Goal: Book appointment/travel/reservation

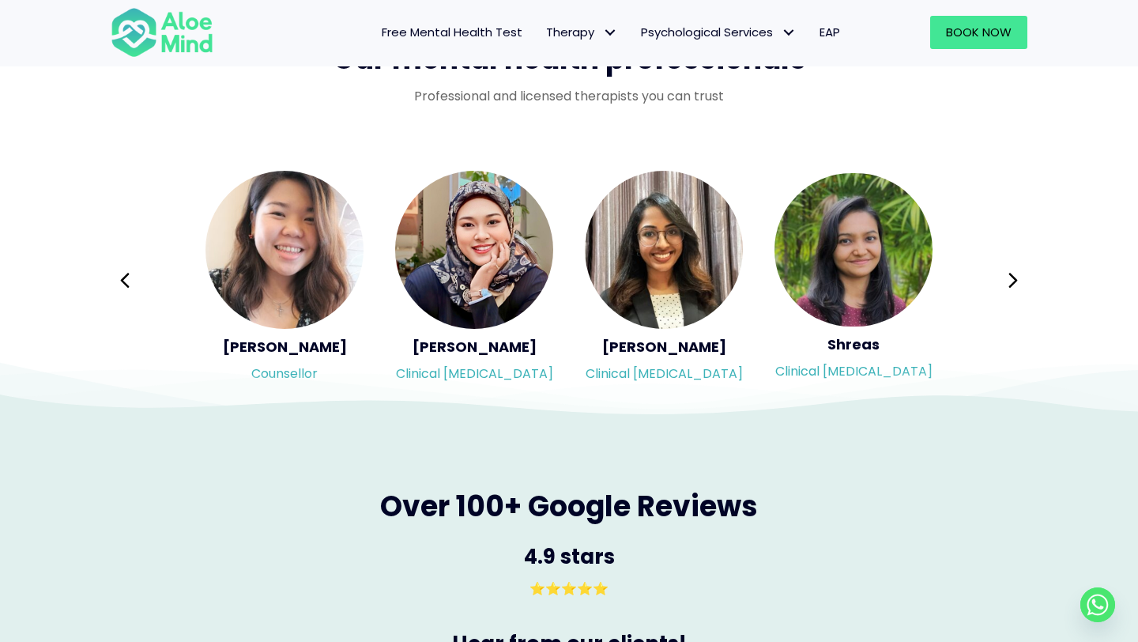
scroll to position [2611, 0]
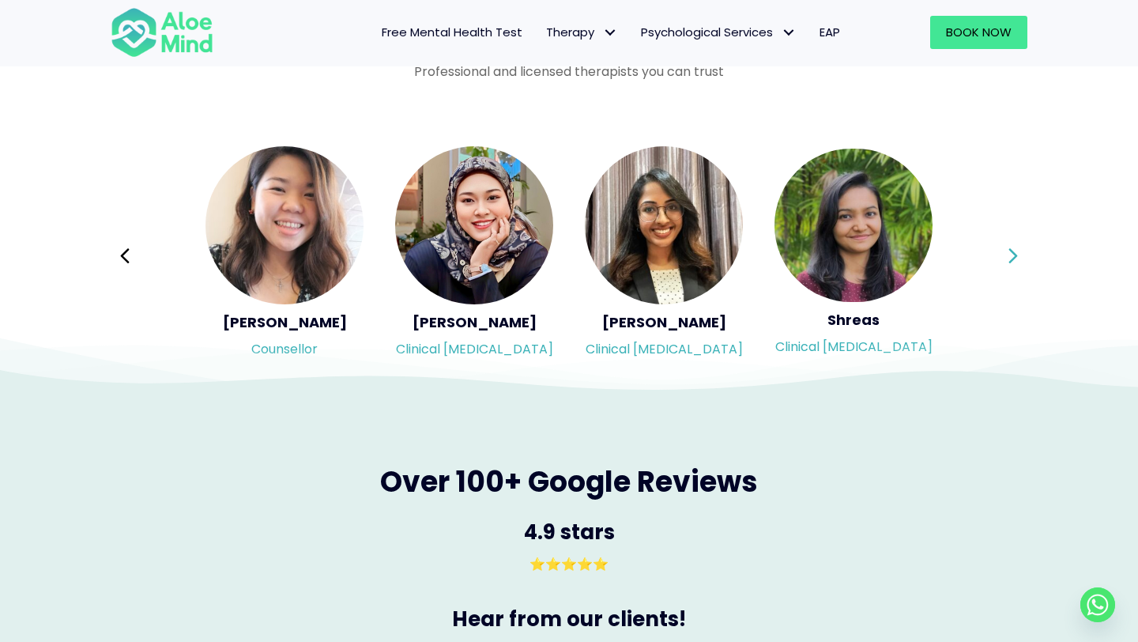
click at [1023, 251] on button "Next" at bounding box center [1013, 256] width 38 height 38
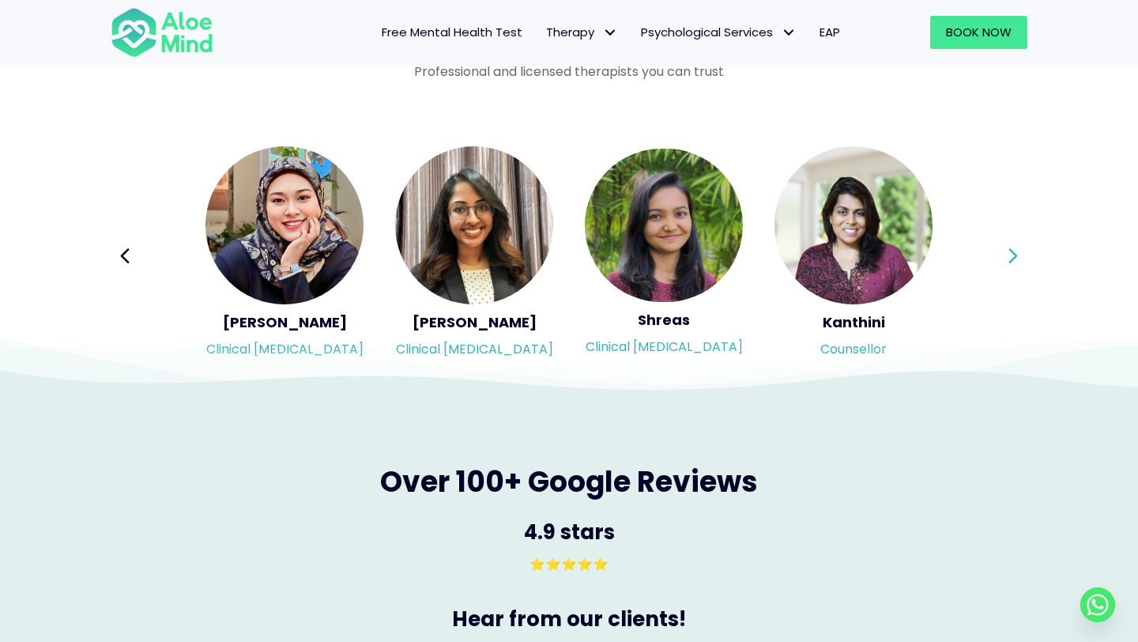
click at [1023, 251] on button "Next" at bounding box center [1013, 256] width 38 height 38
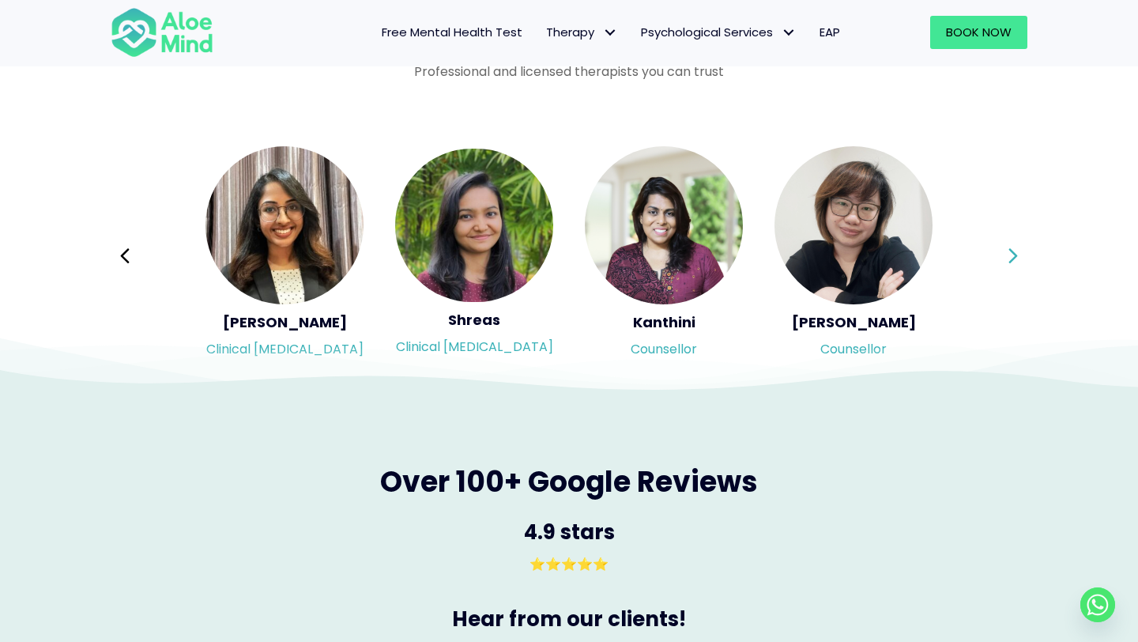
click at [1023, 251] on button "Next" at bounding box center [1013, 256] width 38 height 38
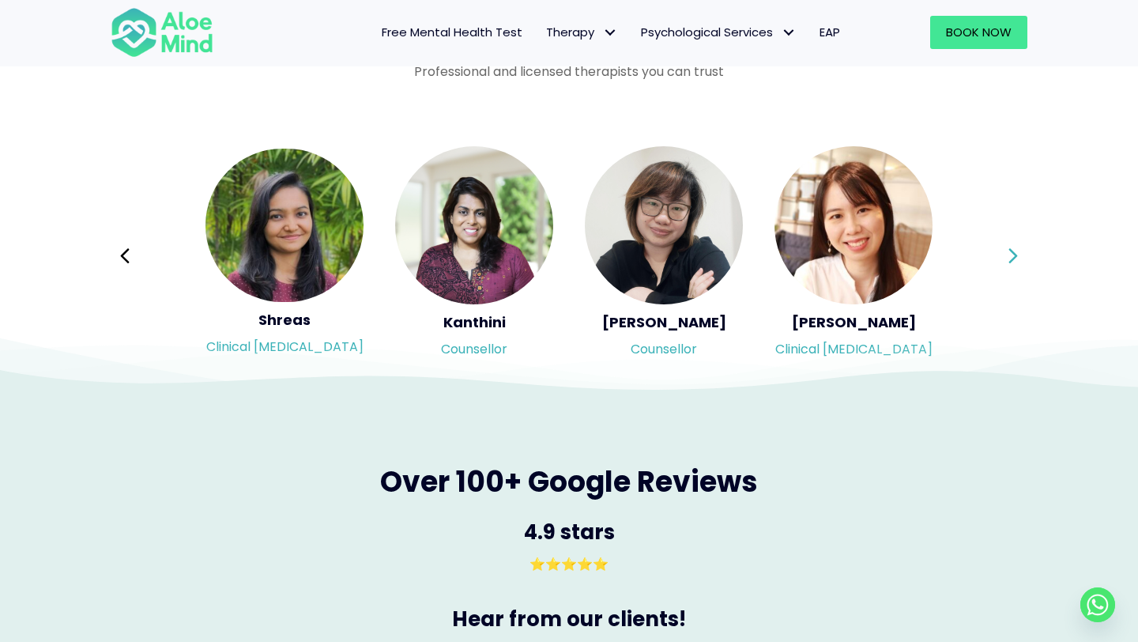
click at [1023, 251] on div "Syndy Clinical psychologist Diveena Clinical psychologist Elynna Counsellor Eme…" at bounding box center [569, 256] width 916 height 223
click at [1023, 251] on button "Next" at bounding box center [1013, 256] width 38 height 38
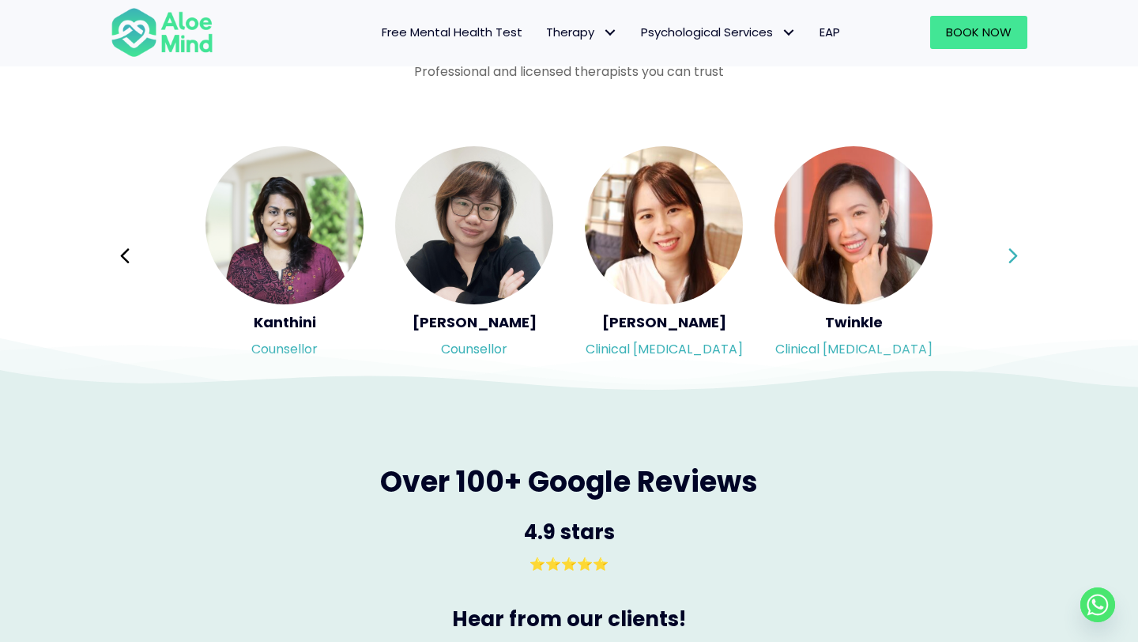
click at [1023, 251] on button "Next" at bounding box center [1013, 256] width 38 height 38
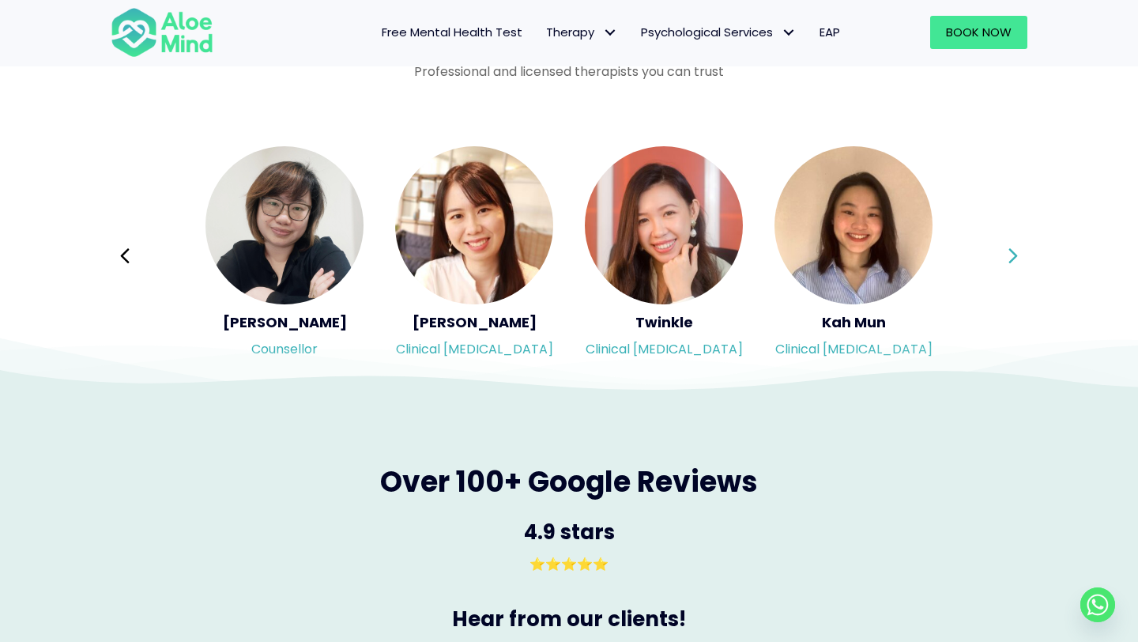
click at [1023, 251] on div "Syndy Clinical psychologist Diveena Clinical psychologist Elynna Counsellor Eme…" at bounding box center [569, 256] width 916 height 223
click at [1023, 251] on button "Next" at bounding box center [1013, 256] width 38 height 38
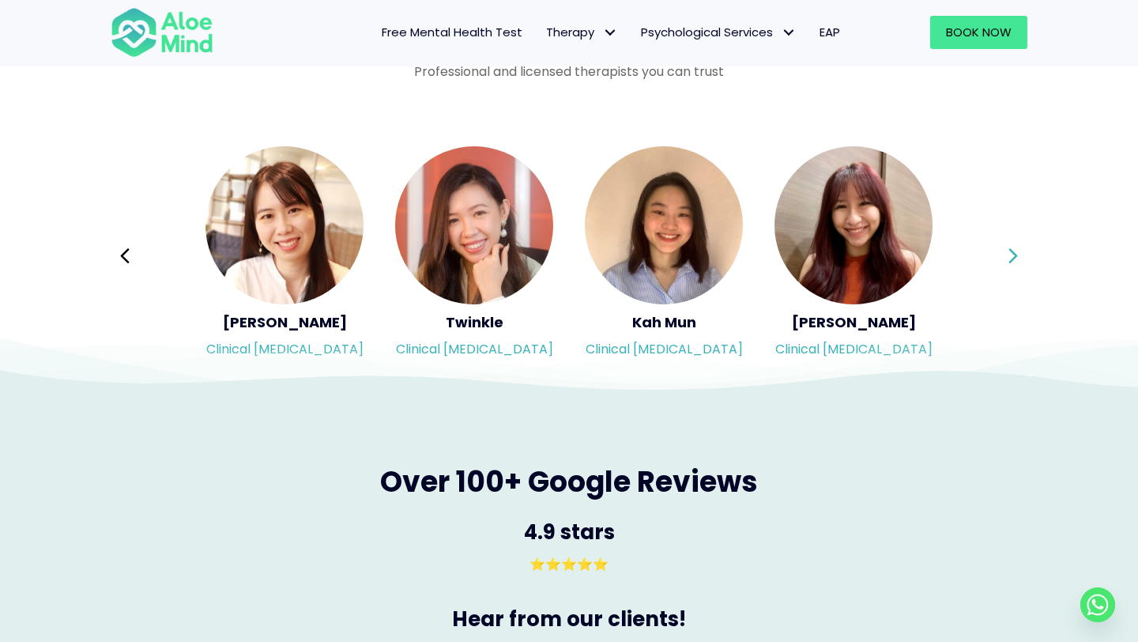
click at [1023, 251] on button "Next" at bounding box center [1013, 256] width 38 height 38
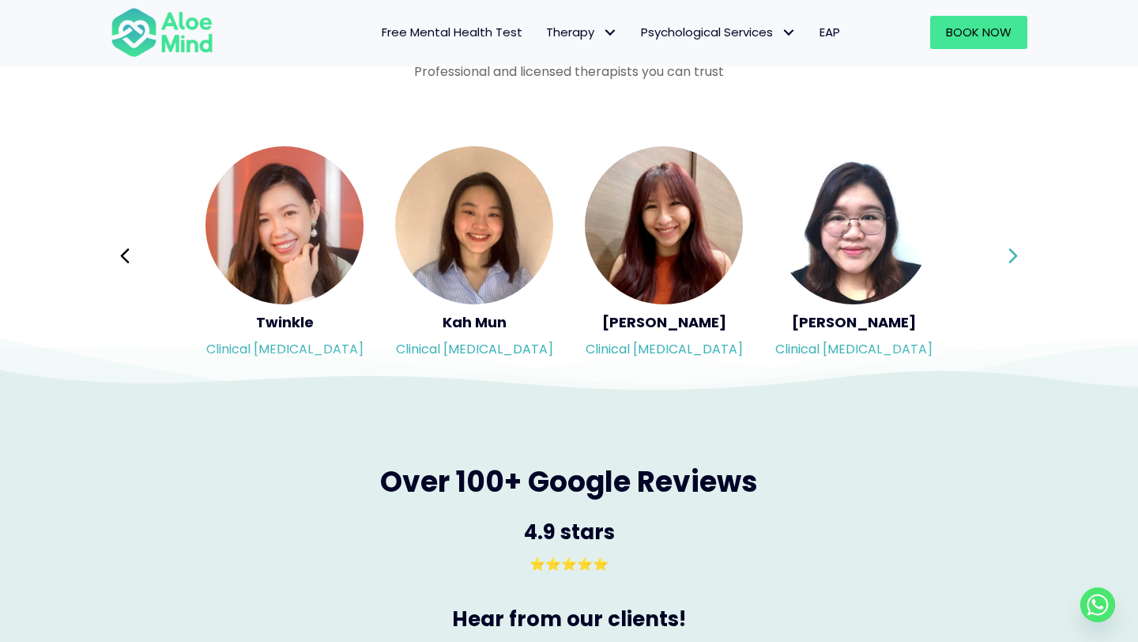
click at [1023, 251] on button "Next" at bounding box center [1013, 256] width 38 height 38
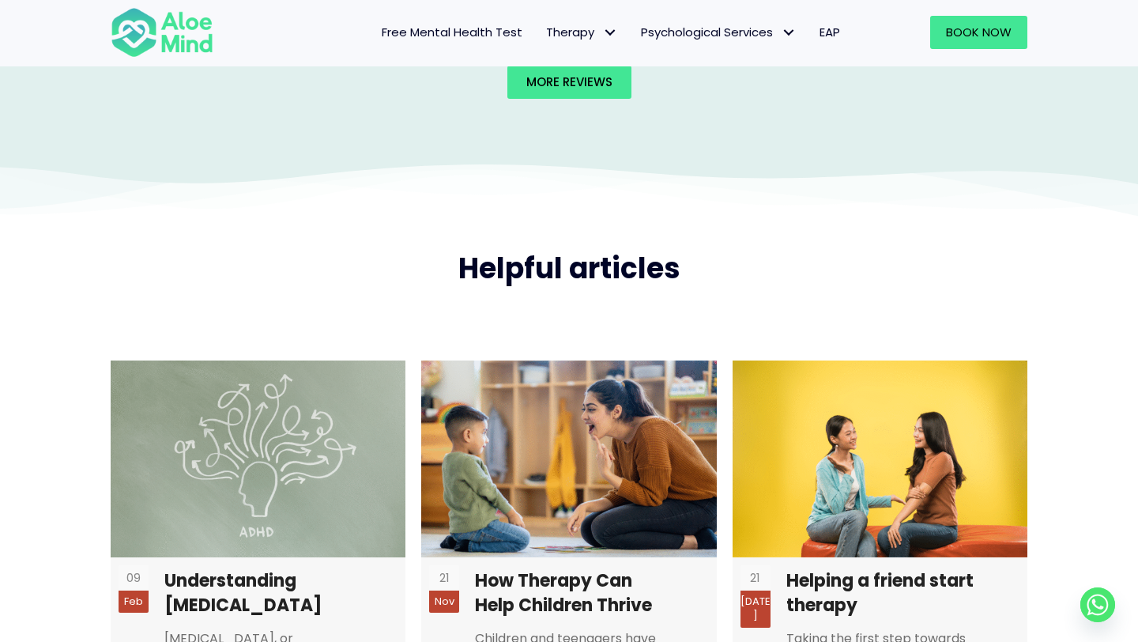
scroll to position [3517, 0]
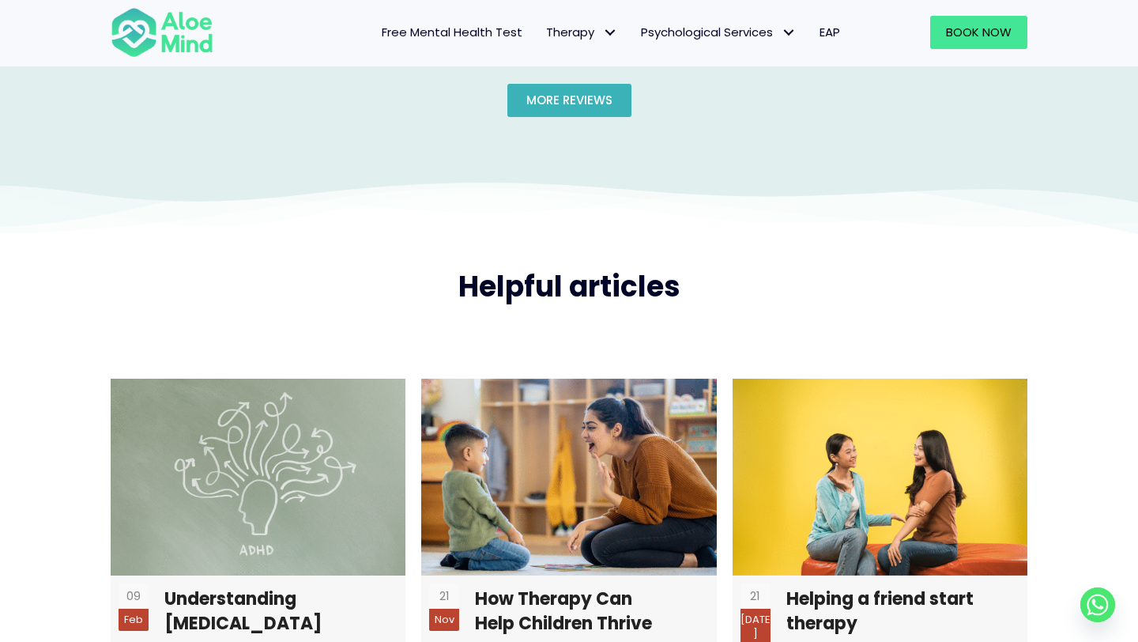
click at [561, 107] on span "More reviews" at bounding box center [569, 100] width 86 height 17
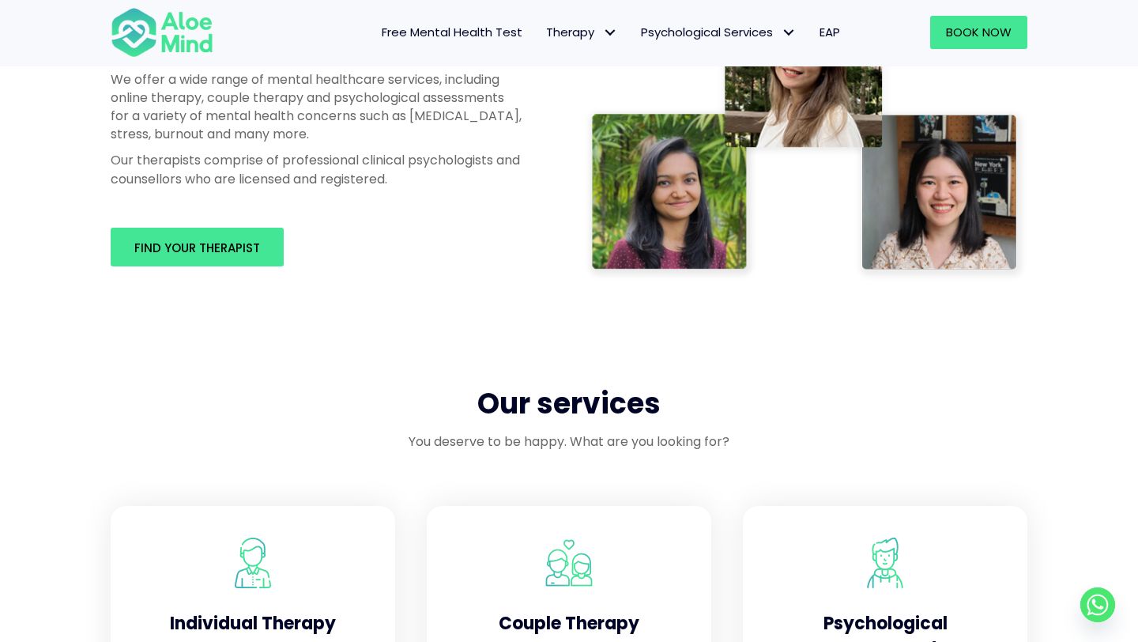
scroll to position [979, 0]
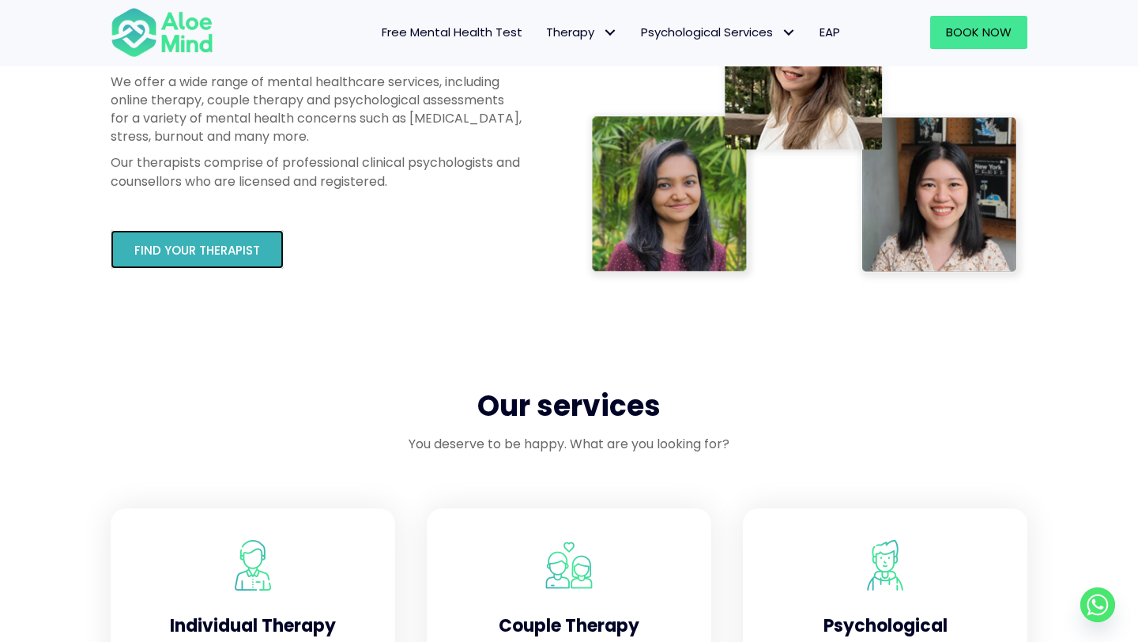
click at [214, 250] on span "Find your therapist" at bounding box center [197, 250] width 126 height 17
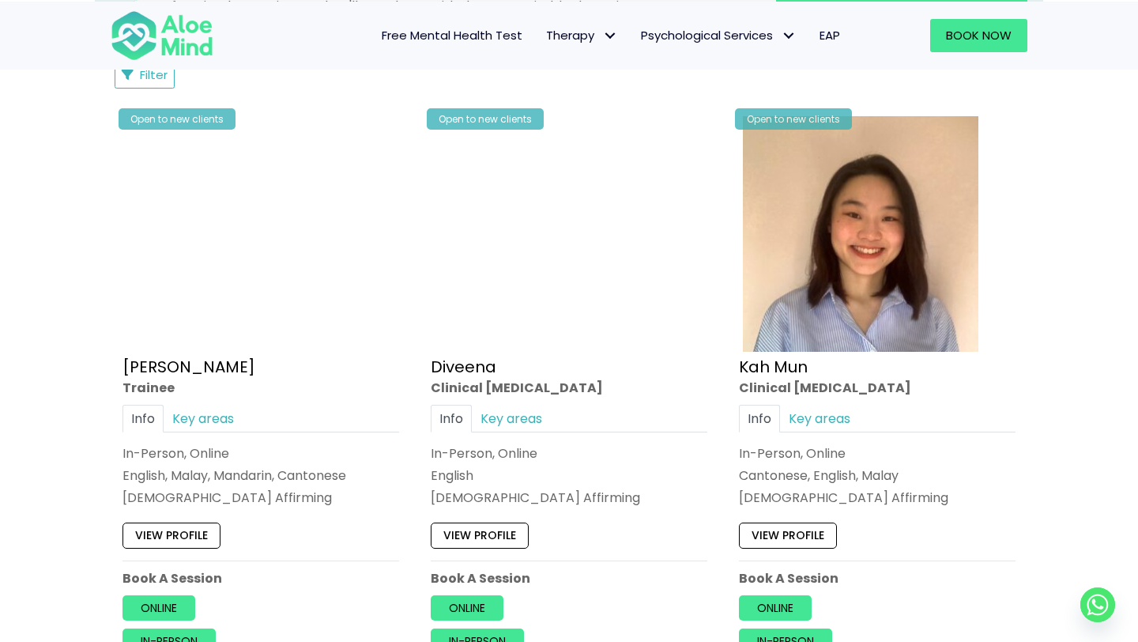
scroll to position [793, 0]
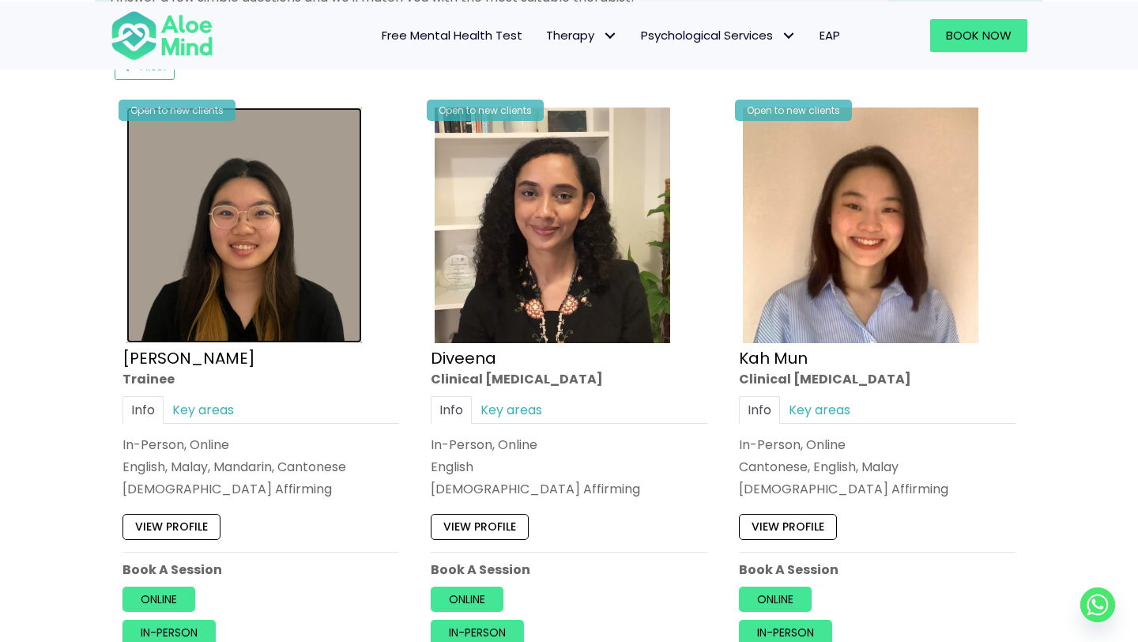
click at [289, 275] on img at bounding box center [243, 224] width 235 height 235
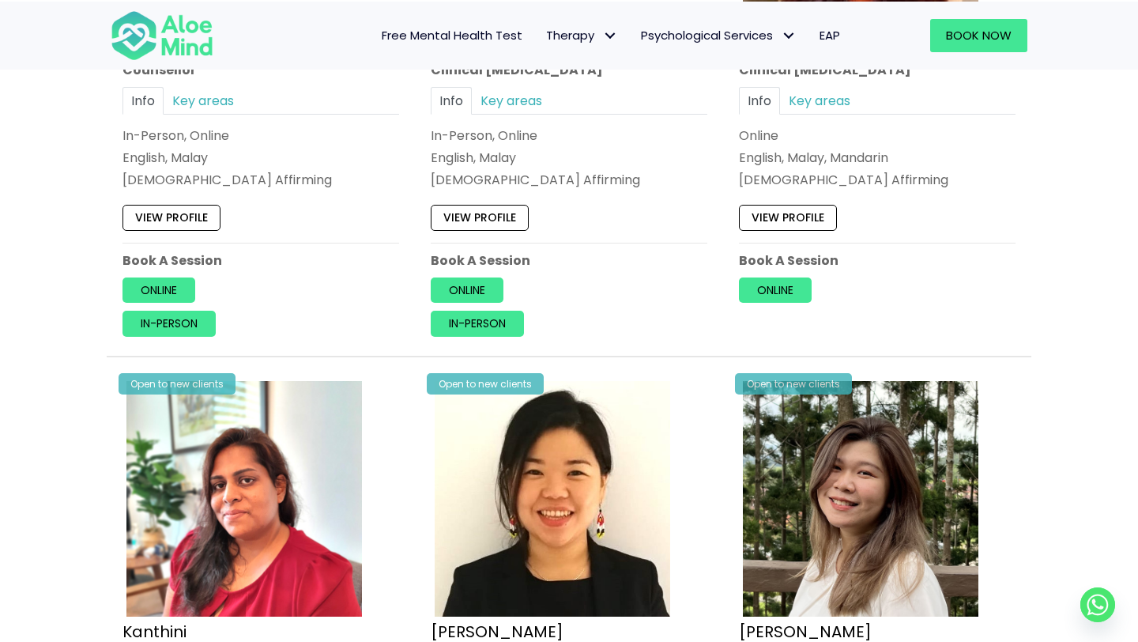
scroll to position [2295, 0]
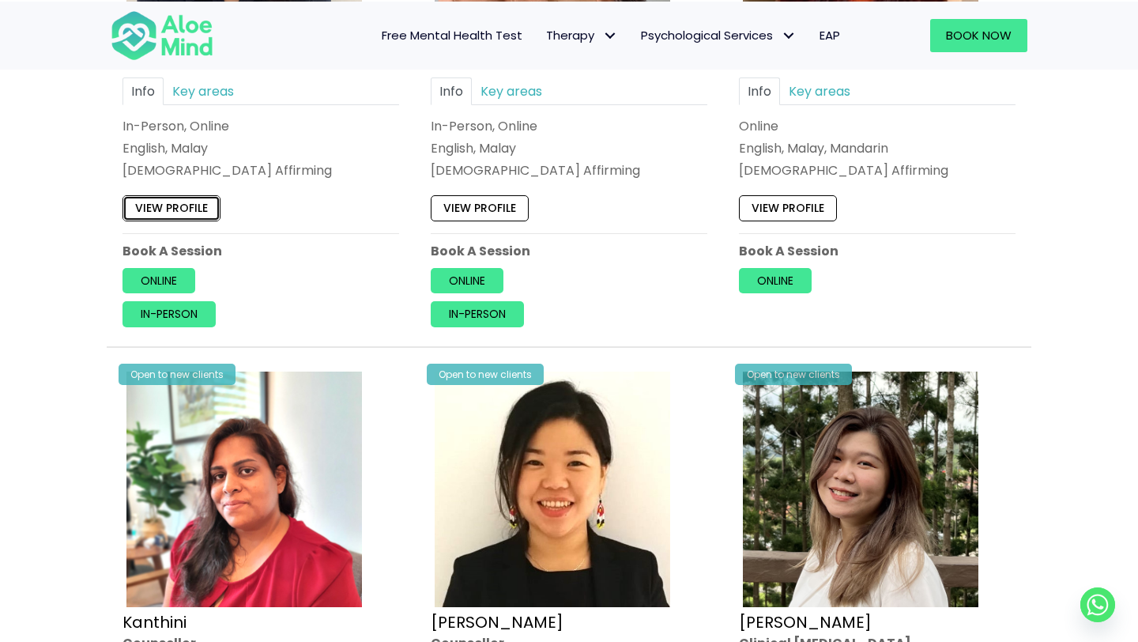
click at [176, 212] on link "View profile" at bounding box center [171, 207] width 98 height 25
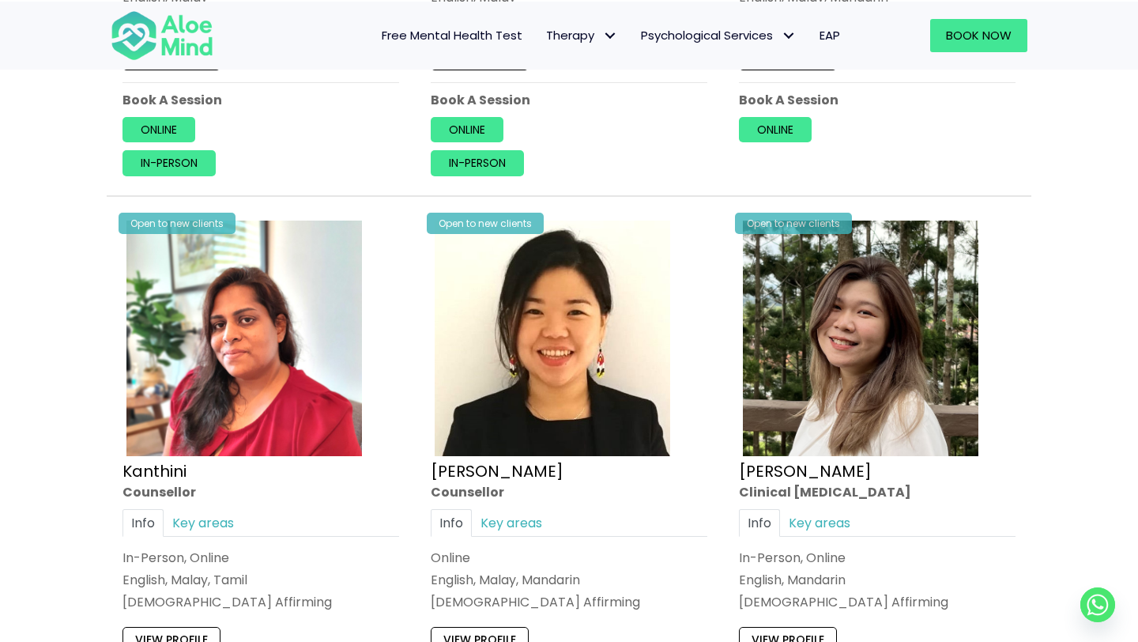
scroll to position [2491, 0]
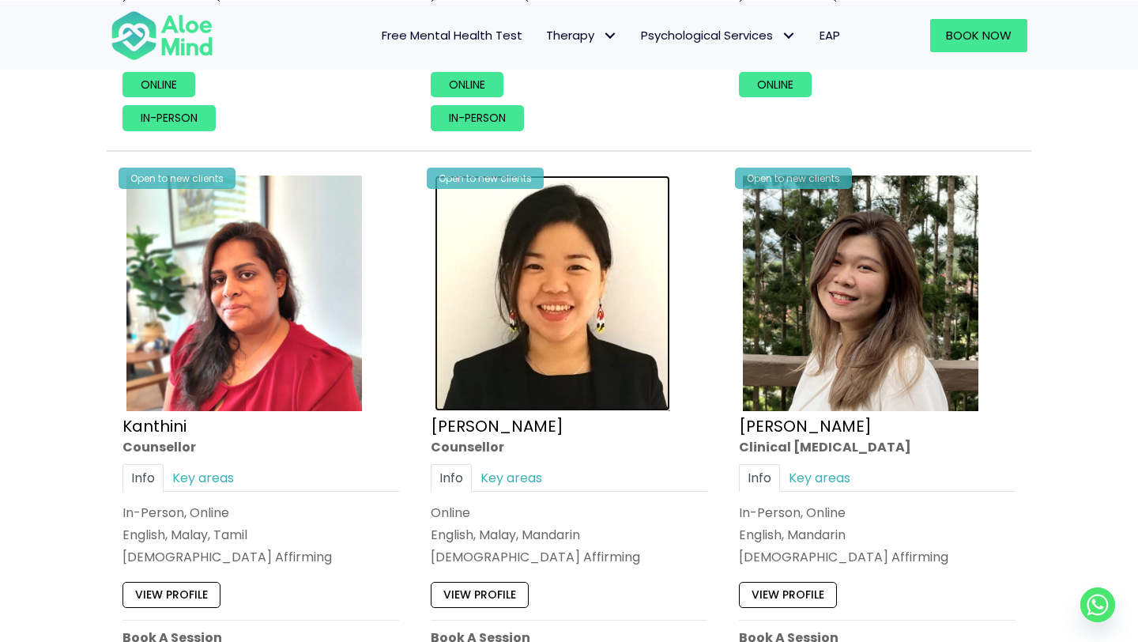
click at [572, 359] on img at bounding box center [552, 292] width 235 height 235
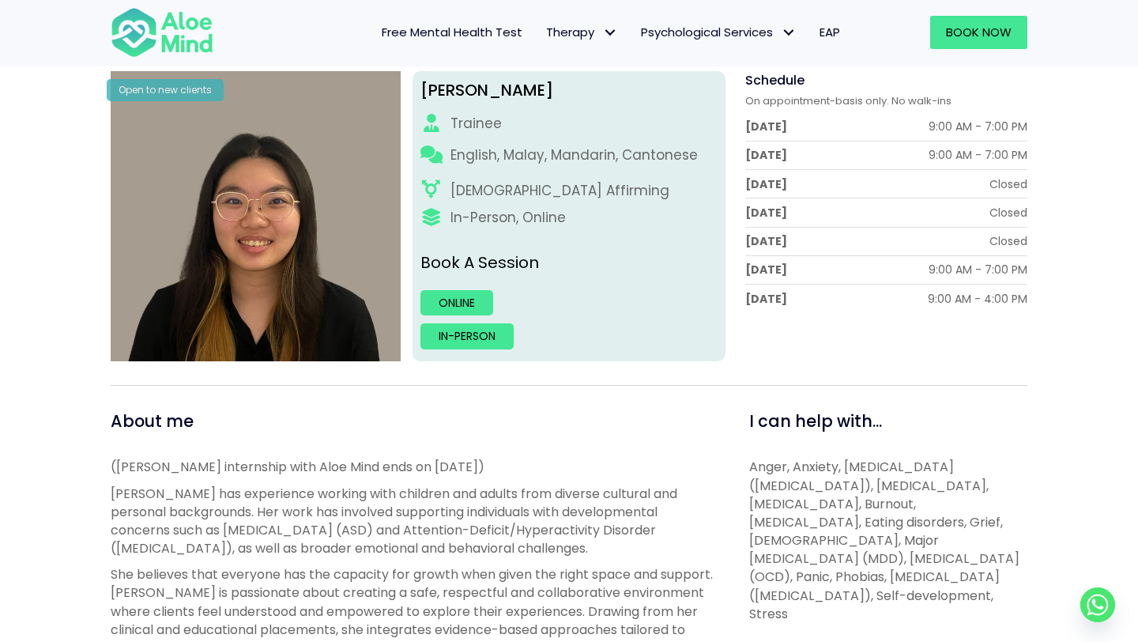
scroll to position [209, 0]
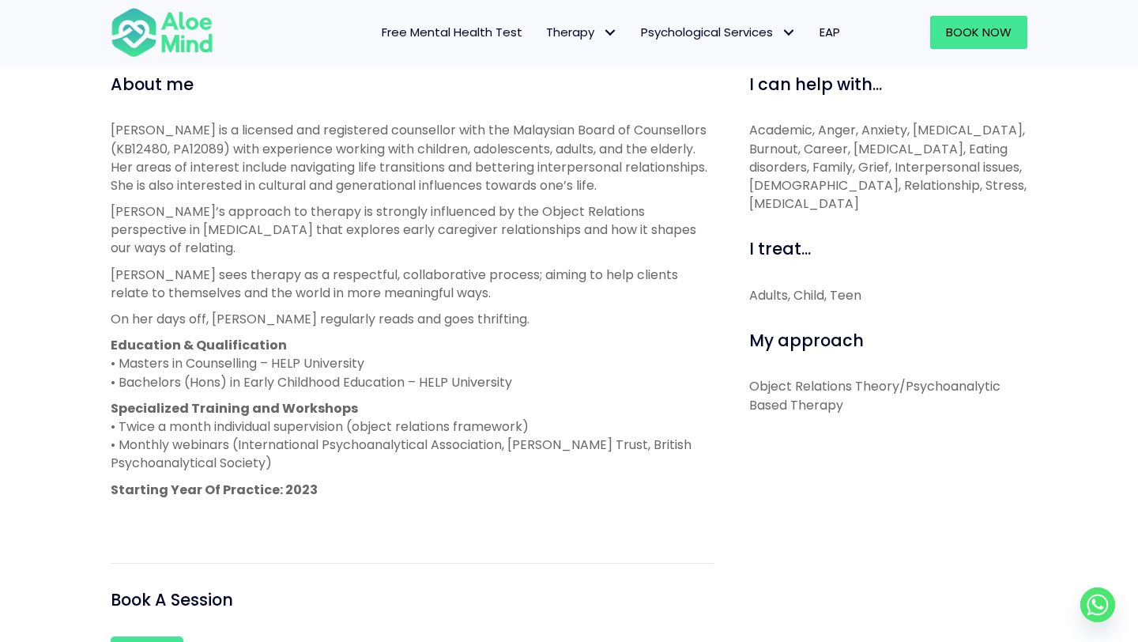
scroll to position [551, 0]
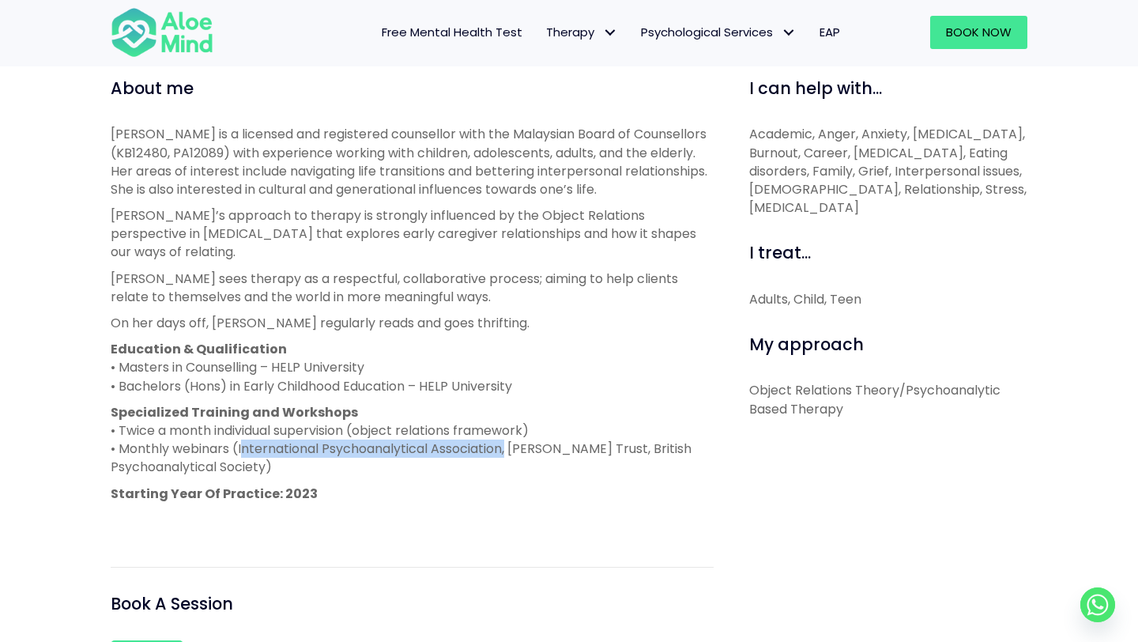
drag, startPoint x: 506, startPoint y: 449, endPoint x: 241, endPoint y: 446, distance: 264.7
click at [241, 446] on p "Specialized Training and Workshops • Twice a month individual supervision (obje…" at bounding box center [412, 439] width 603 height 73
copy p "International Psychoanalytical Association"
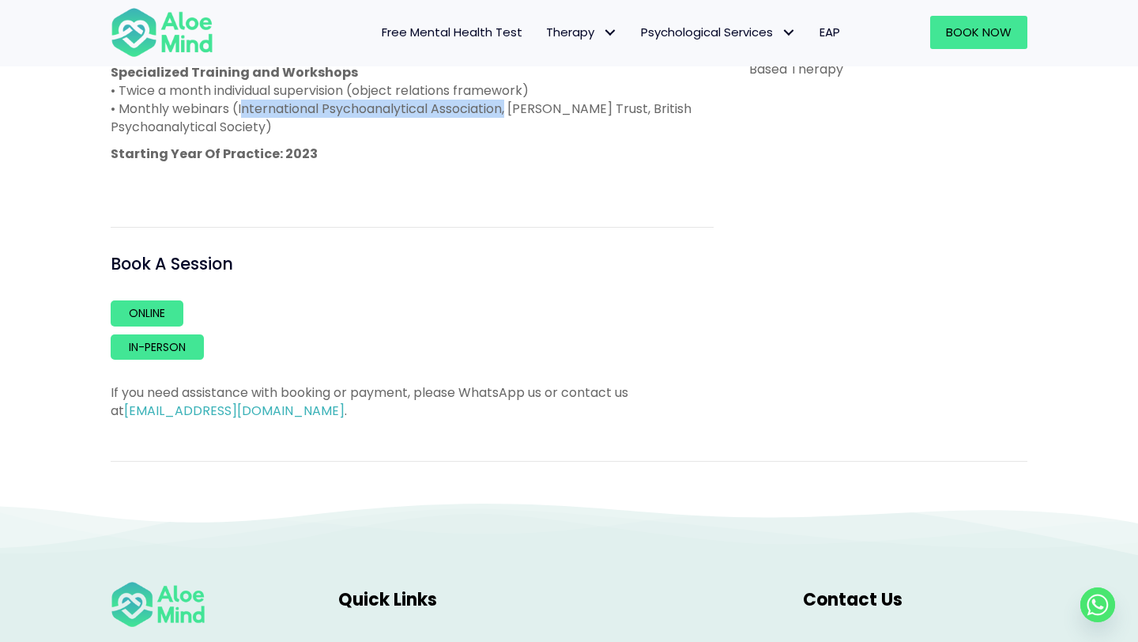
scroll to position [858, 0]
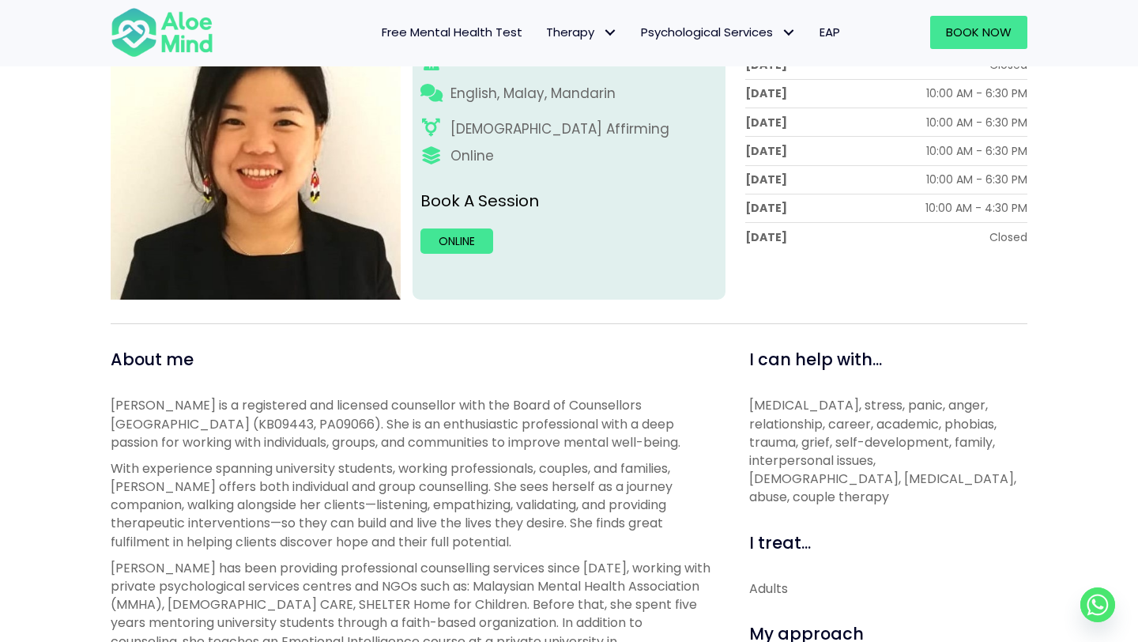
scroll to position [278, 0]
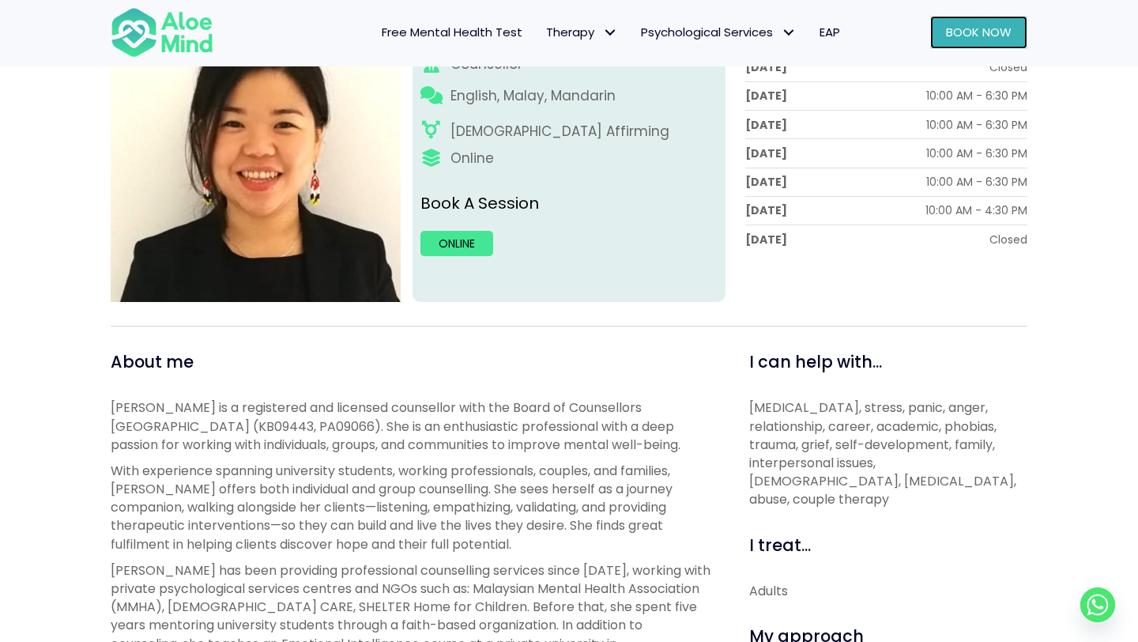
click at [969, 28] on span "Book Now" at bounding box center [979, 32] width 66 height 17
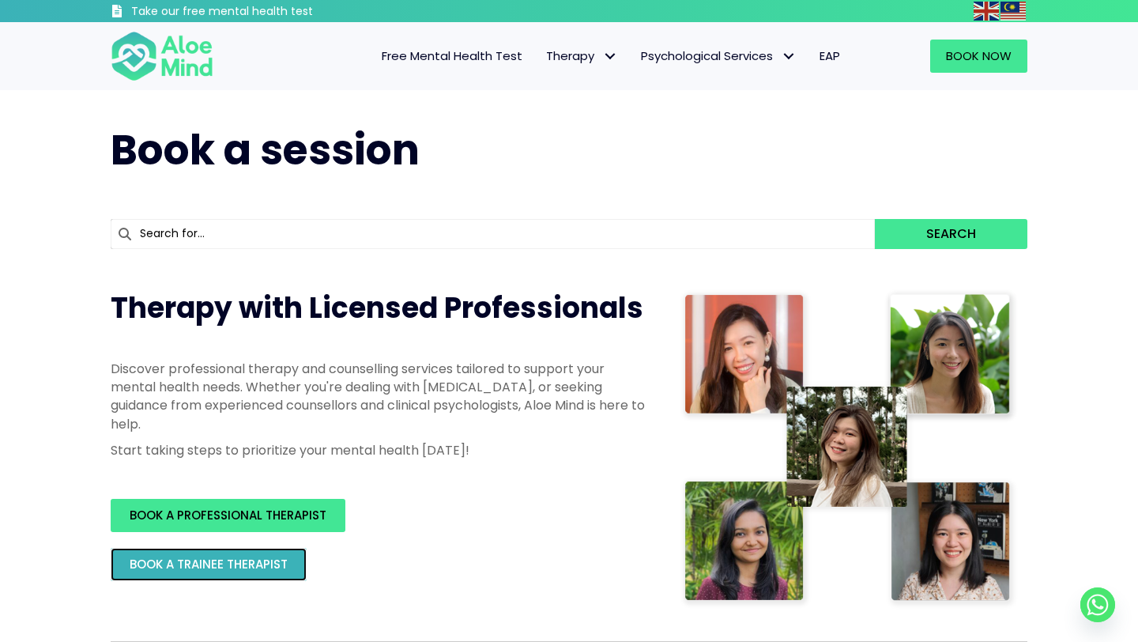
click at [256, 549] on link "BOOK A TRAINEE THERAPIST" at bounding box center [209, 564] width 196 height 33
